Goal: Connect with others: Participate in discussion

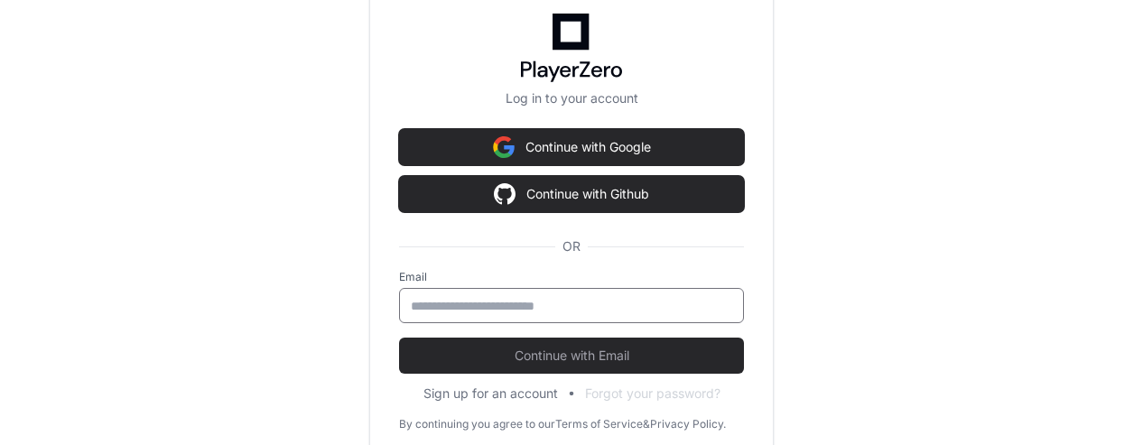
click at [533, 302] on input "email" at bounding box center [571, 306] width 321 height 18
type input "**********"
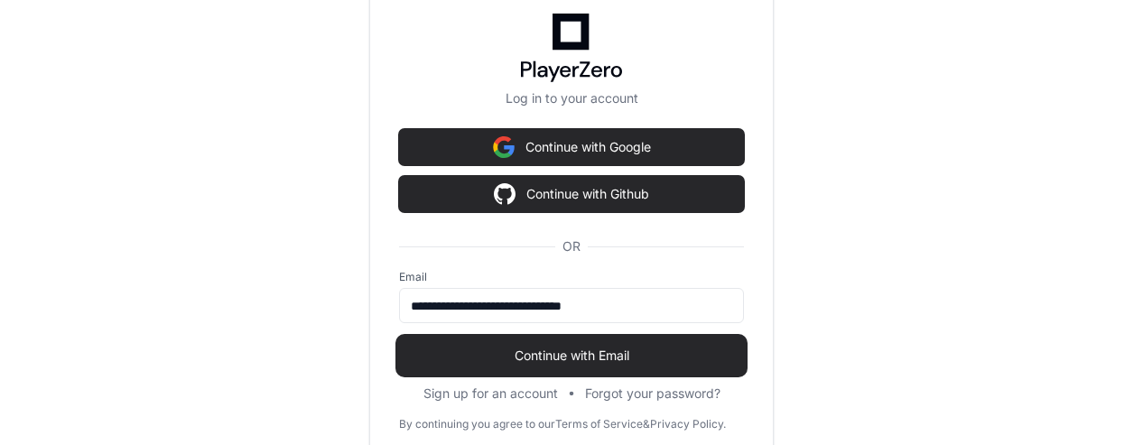
click at [569, 347] on span "Continue with Email" at bounding box center [571, 356] width 345 height 18
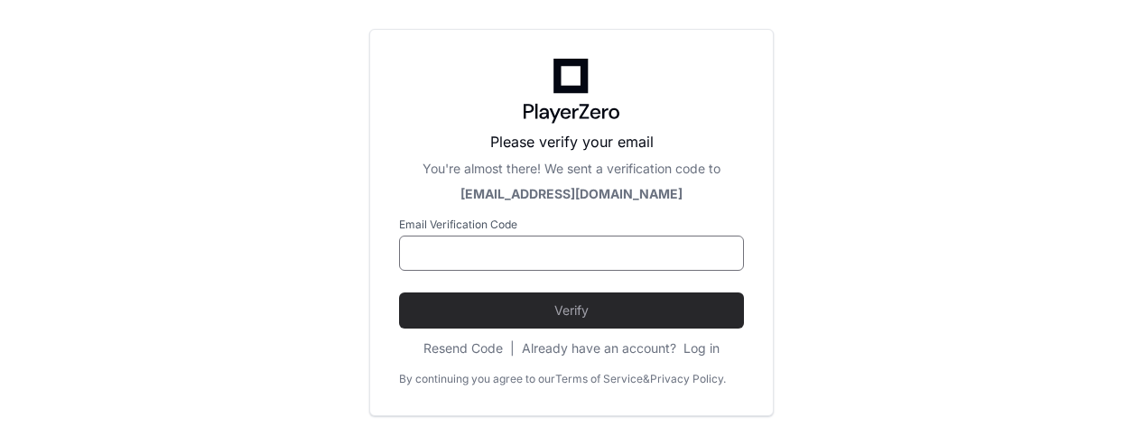
click at [541, 245] on input at bounding box center [571, 254] width 321 height 18
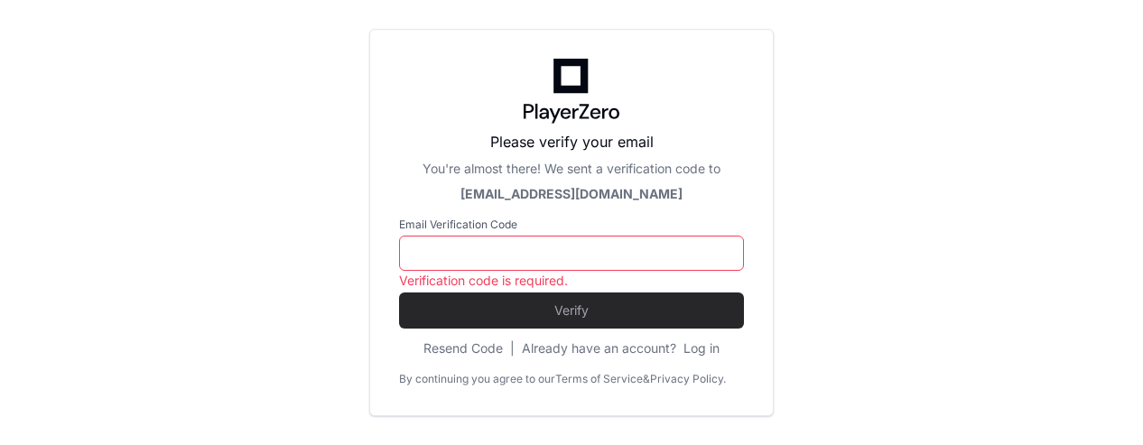
click at [460, 252] on input at bounding box center [571, 254] width 321 height 18
paste input "******"
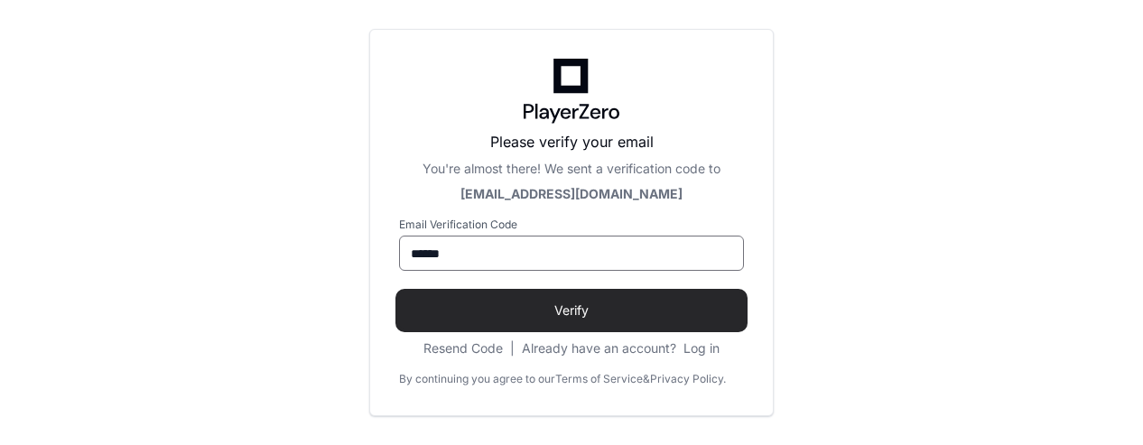
type input "******"
click at [616, 313] on span "Verify" at bounding box center [571, 311] width 345 height 18
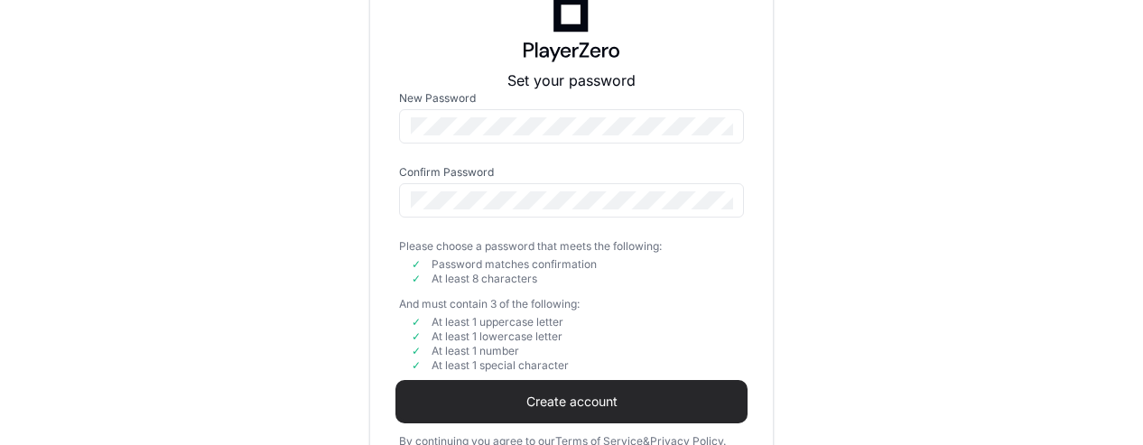
click at [549, 403] on span "Create account" at bounding box center [571, 402] width 345 height 18
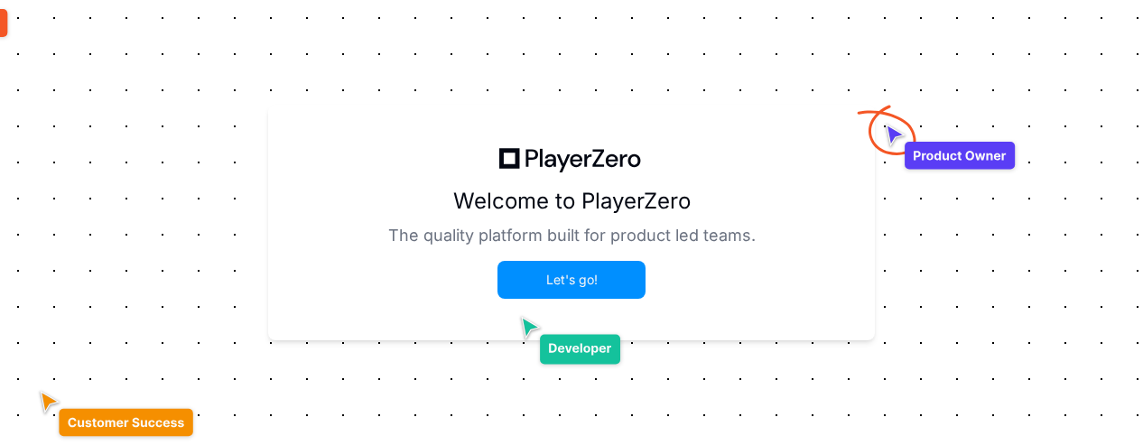
click at [624, 279] on button "Let's go!" at bounding box center [571, 280] width 144 height 34
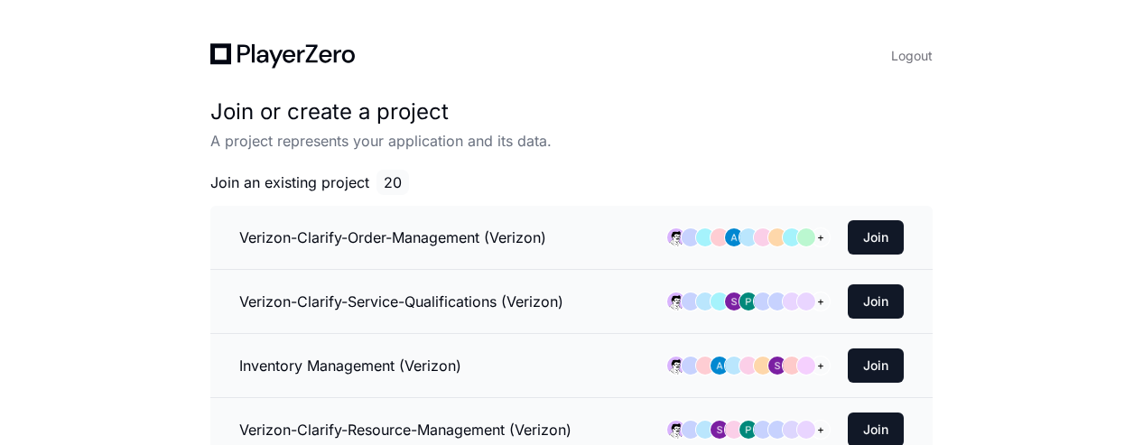
click at [411, 357] on h3 "Inventory Management (Verizon)" at bounding box center [350, 366] width 222 height 22
click at [867, 356] on button "Join" at bounding box center [876, 365] width 56 height 34
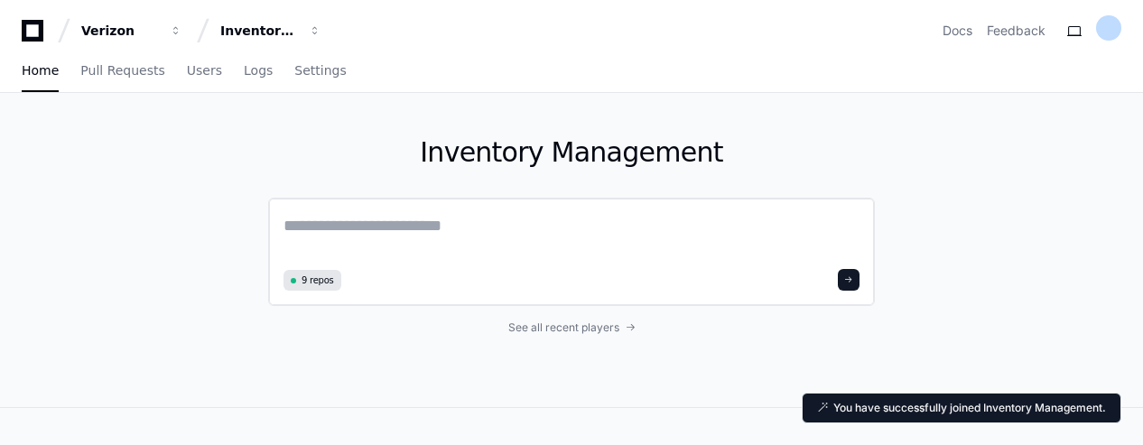
click at [444, 234] on textarea at bounding box center [571, 238] width 576 height 51
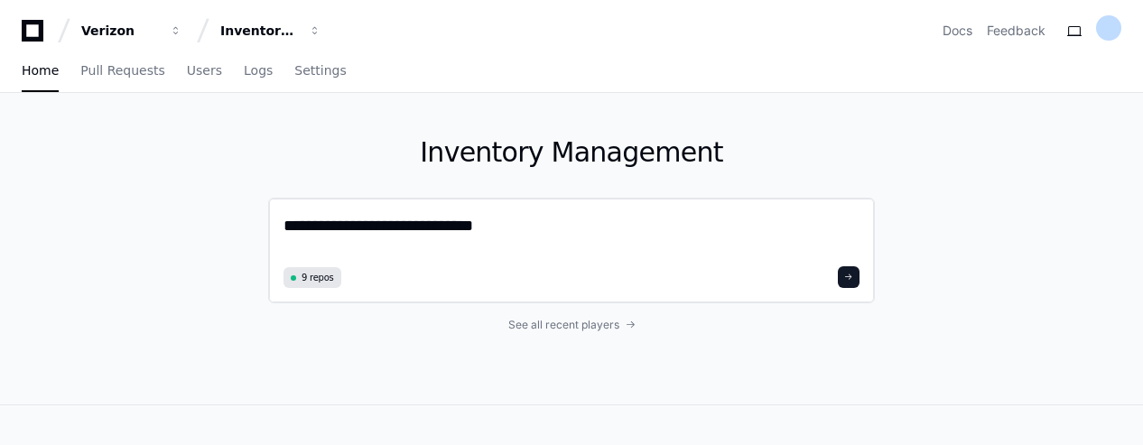
type textarea "**********"
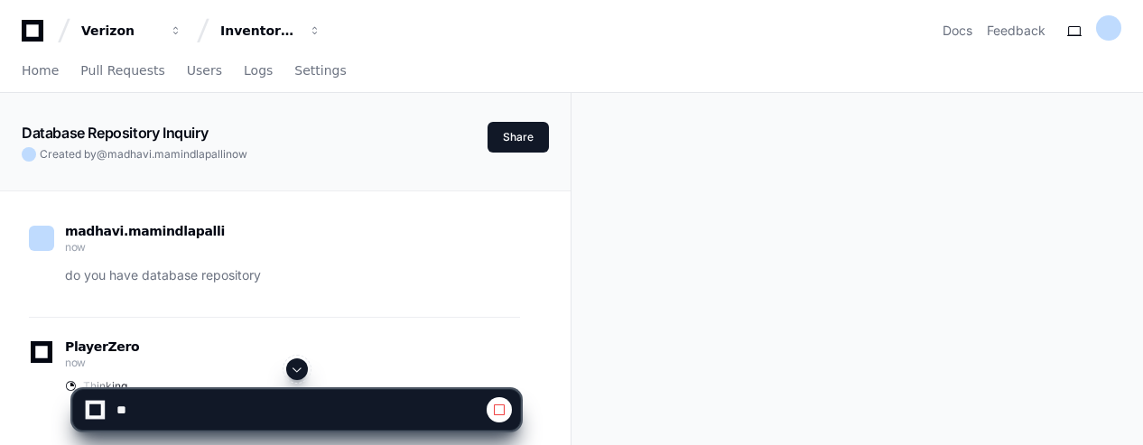
click at [764, 274] on div "Database Repository Inquiry Created by @ [PERSON_NAME].mamindlapalli now Share …" at bounding box center [571, 415] width 1143 height 645
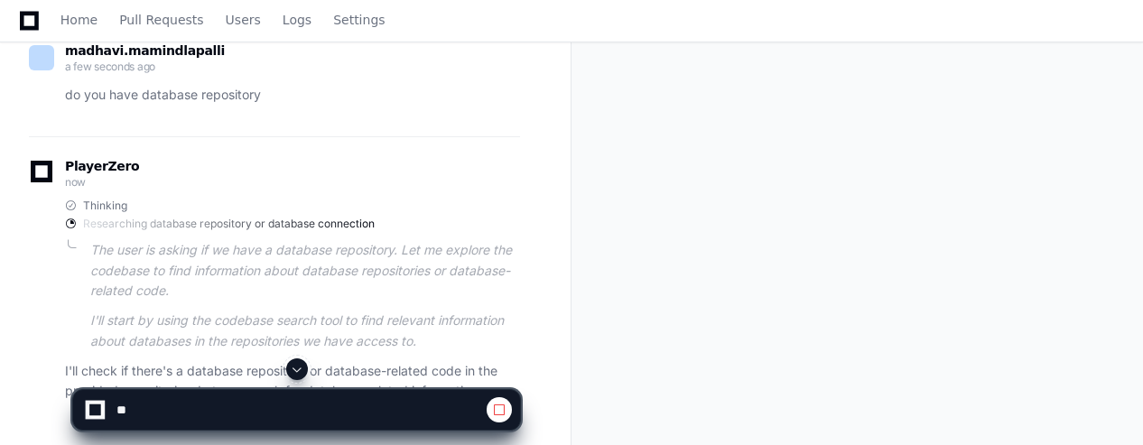
scroll to position [292, 0]
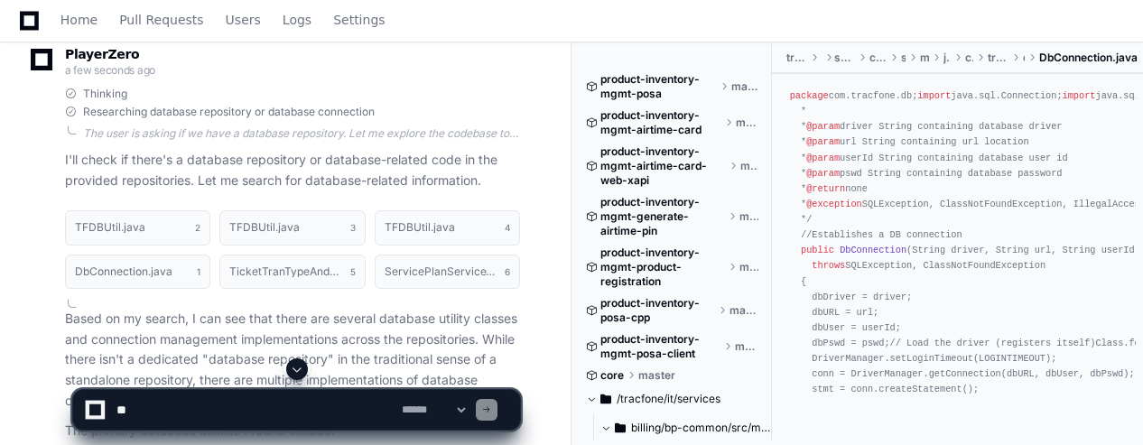
click at [292, 372] on span at bounding box center [297, 369] width 14 height 14
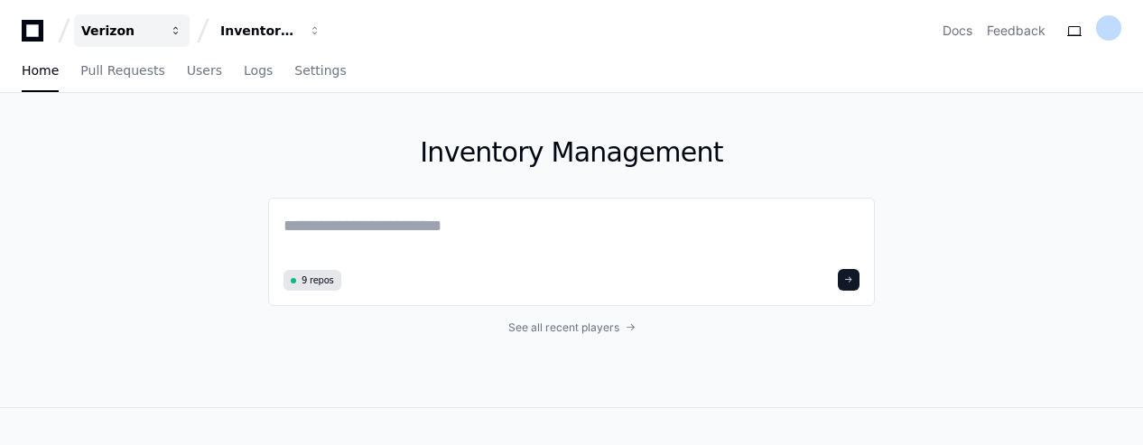
click at [112, 35] on div "Verizon" at bounding box center [120, 31] width 78 height 18
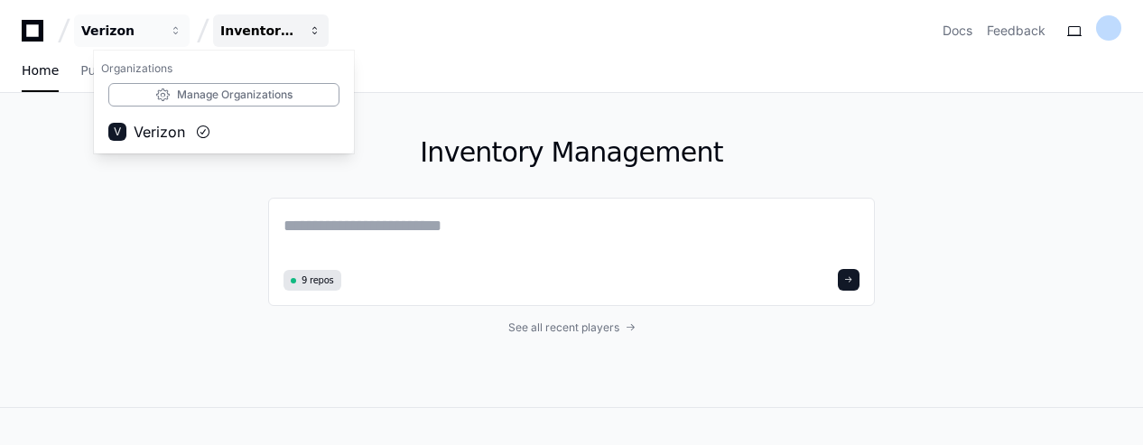
click at [247, 40] on button "Inventory Management" at bounding box center [271, 30] width 116 height 32
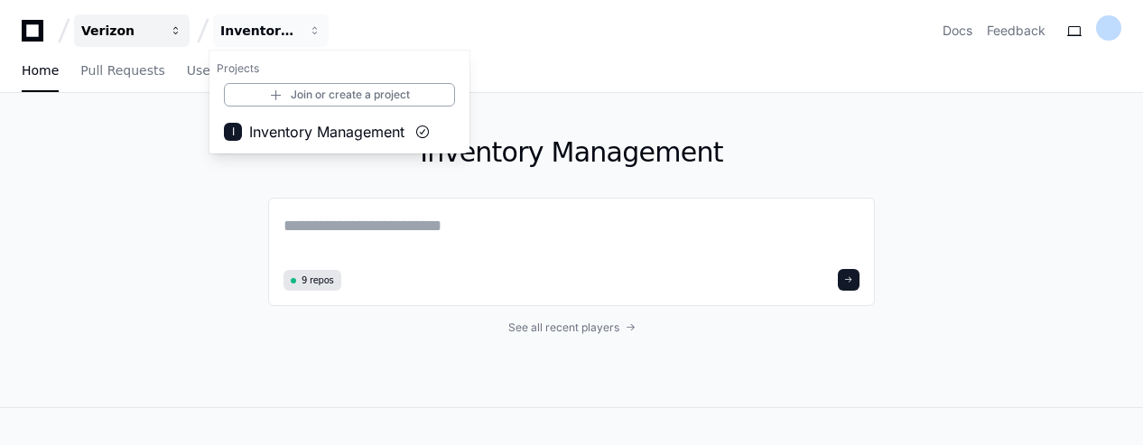
click at [174, 30] on span "button" at bounding box center [176, 30] width 13 height 13
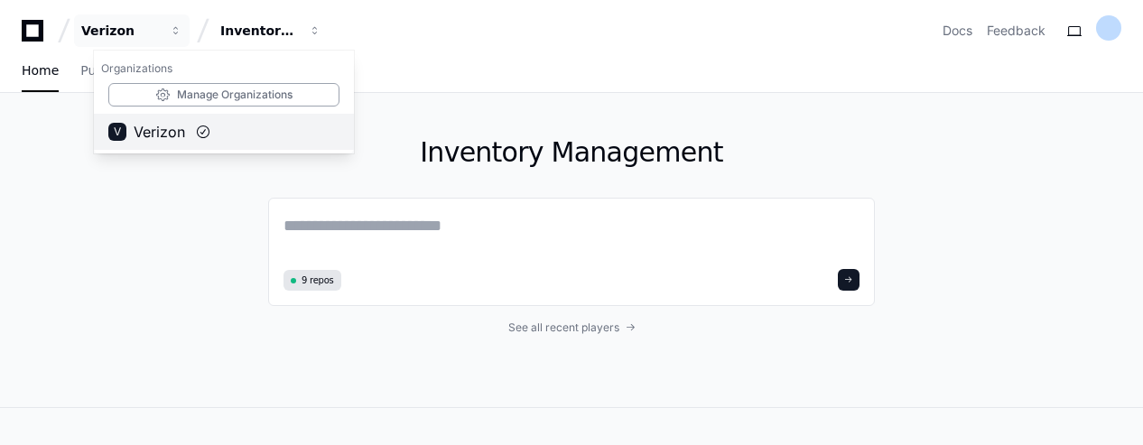
click at [152, 135] on span "Verizon" at bounding box center [159, 132] width 51 height 22
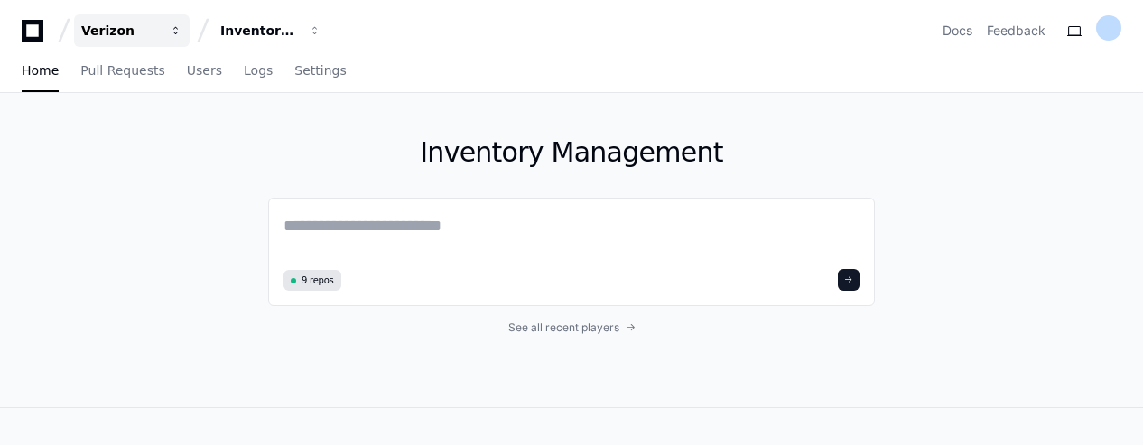
click at [107, 28] on div "Verizon" at bounding box center [120, 31] width 78 height 18
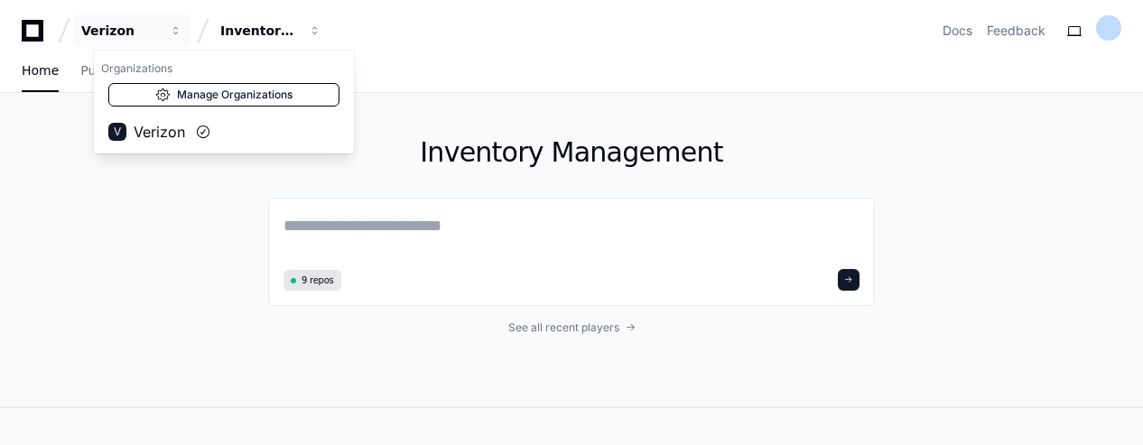
click at [196, 96] on link "Manage Organizations" at bounding box center [223, 94] width 231 height 23
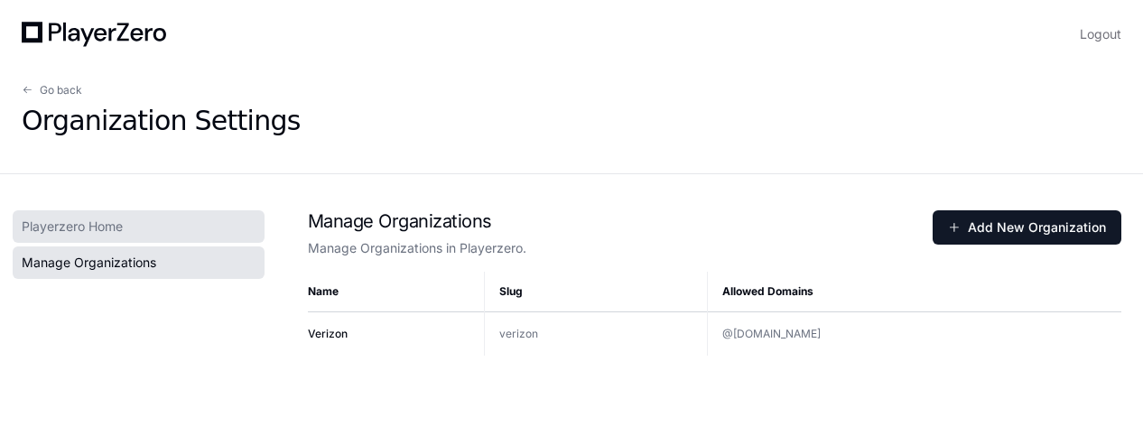
click at [100, 227] on span "Playerzero Home" at bounding box center [72, 227] width 101 height 18
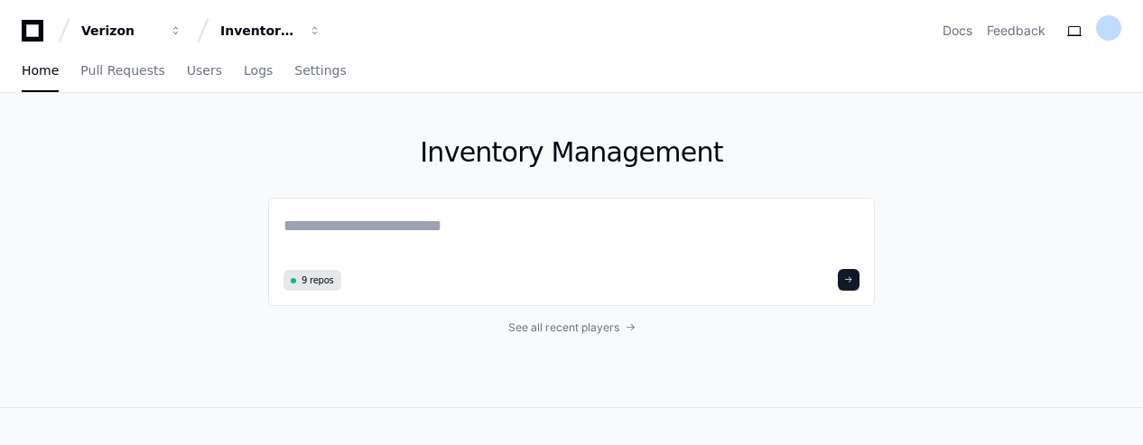
click at [40, 30] on icon at bounding box center [33, 31] width 22 height 22
click at [314, 32] on span "button" at bounding box center [315, 30] width 13 height 13
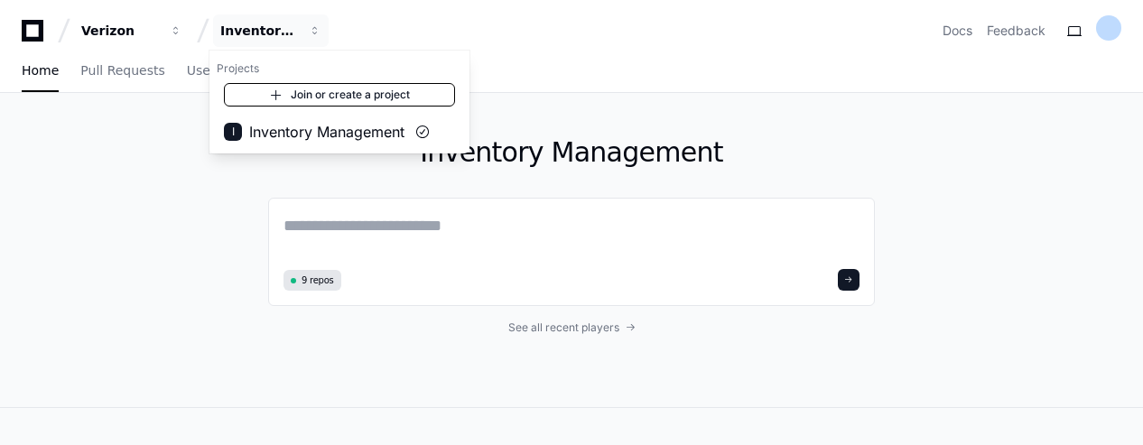
click at [316, 94] on link "Join or create a project" at bounding box center [339, 94] width 231 height 23
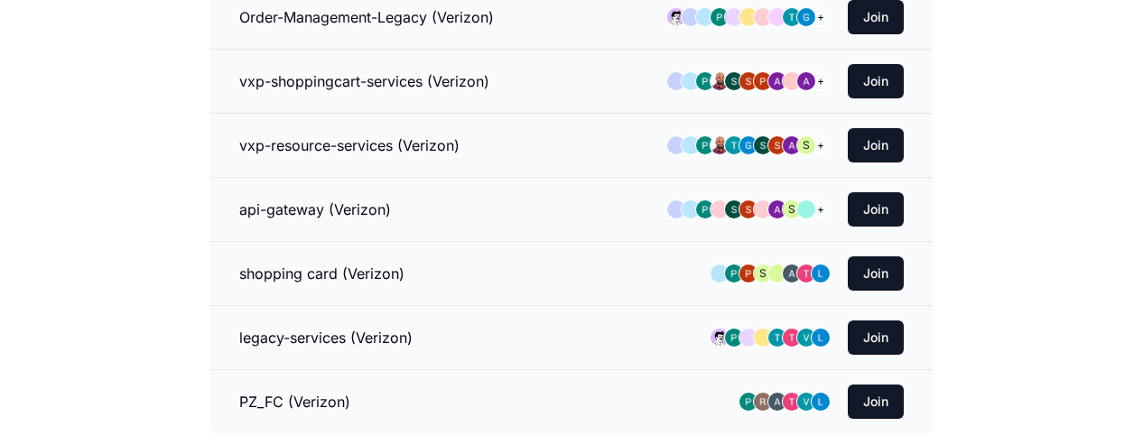
scroll to position [1119, 0]
